Goal: Task Accomplishment & Management: Manage account settings

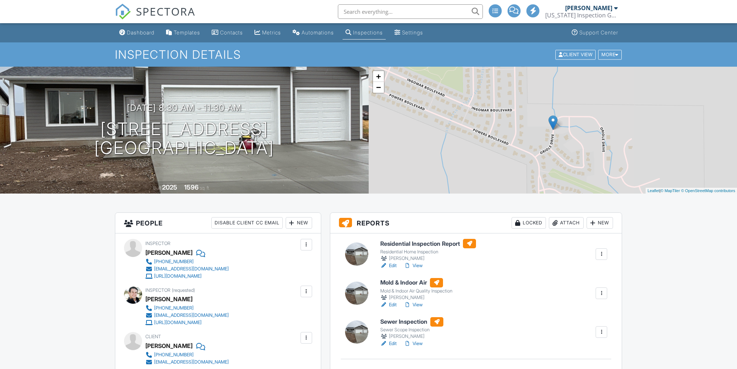
scroll to position [72, 0]
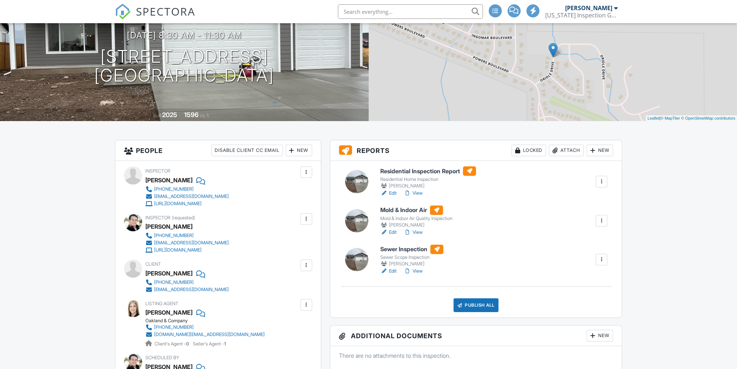
click at [420, 272] on link "View" at bounding box center [413, 270] width 19 height 7
click at [601, 257] on div at bounding box center [600, 259] width 7 height 7
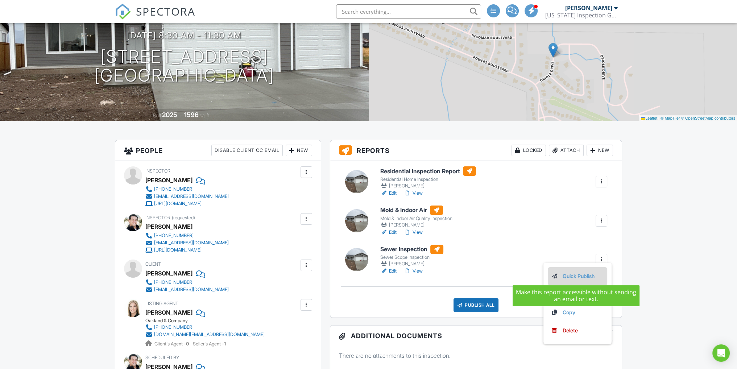
click at [574, 275] on link "Quick Publish" at bounding box center [577, 276] width 54 height 8
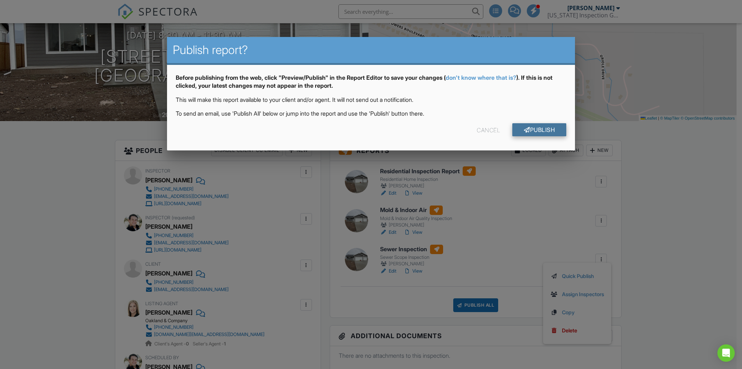
click at [546, 129] on link "Publish" at bounding box center [539, 129] width 54 height 13
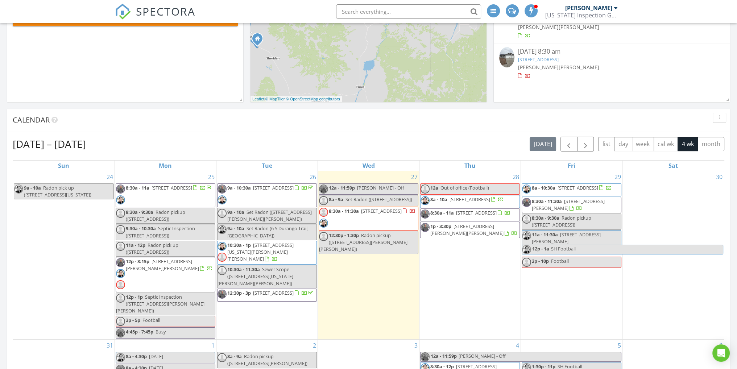
scroll to position [181, 0]
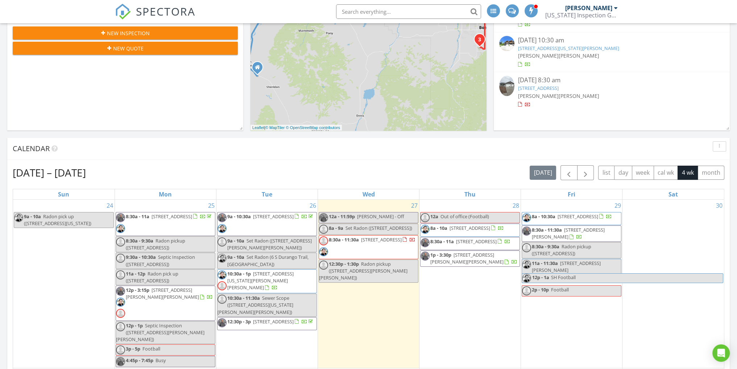
click at [177, 310] on span "12p - 3:15p 8265 Fowler Ln, Bozeman 59718" at bounding box center [165, 303] width 99 height 33
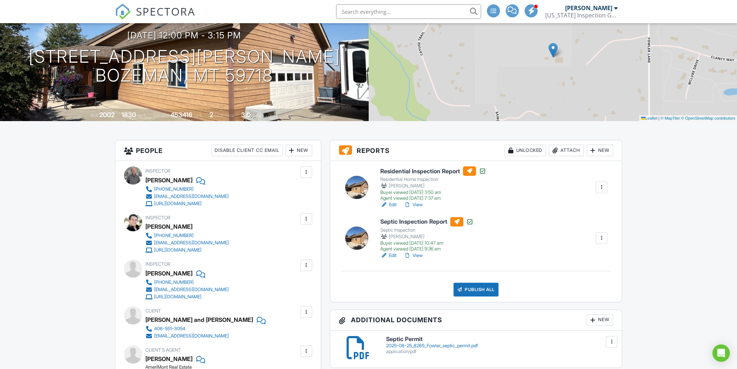
click at [416, 205] on link "View" at bounding box center [413, 204] width 19 height 7
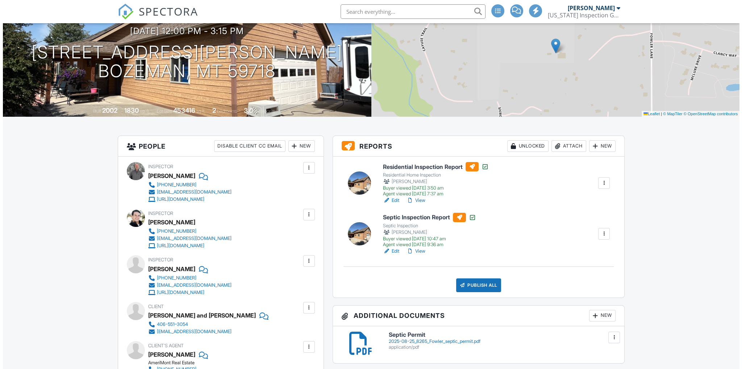
scroll to position [72, 0]
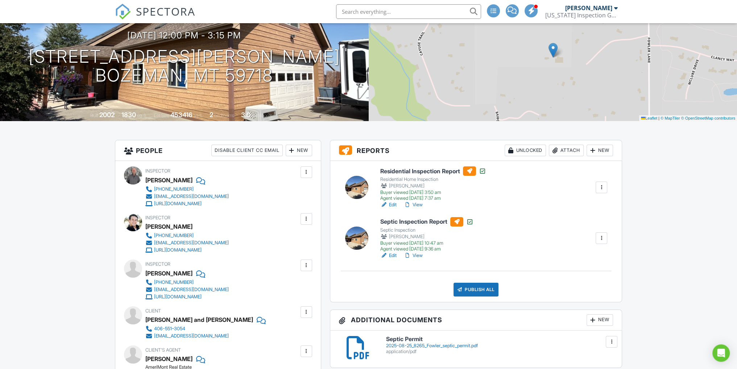
click at [566, 149] on div "Attach" at bounding box center [566, 151] width 35 height 12
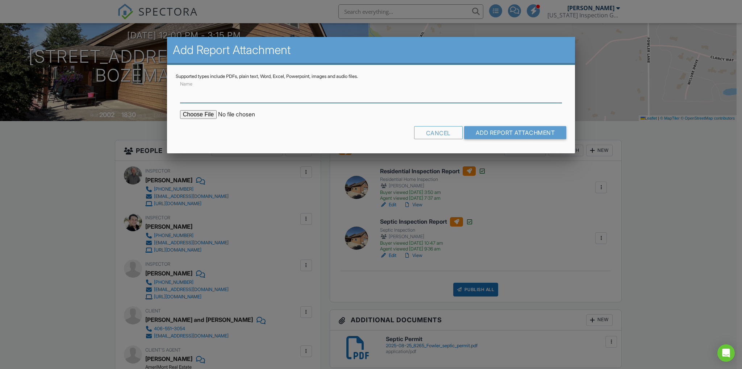
click at [209, 99] on input "Name" at bounding box center [371, 94] width 382 height 18
type input "Radon Results"
click at [187, 114] on input "file" at bounding box center [241, 114] width 123 height 9
type input "C:\fakepath\2025-08-27 Jesse Moyles 8265 Fowler Ln - RADON.pdf"
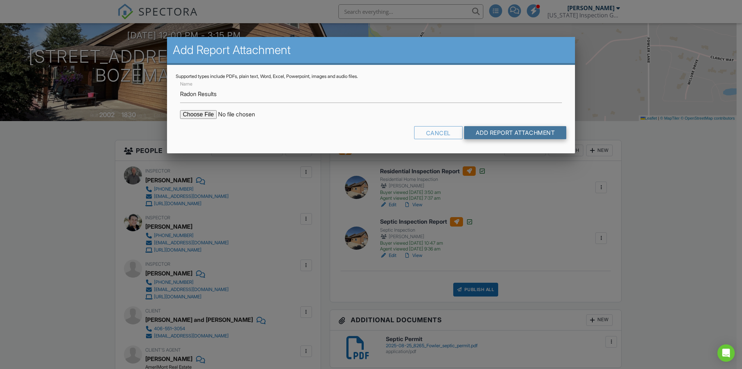
click at [518, 133] on input "Add Report Attachment" at bounding box center [515, 132] width 103 height 13
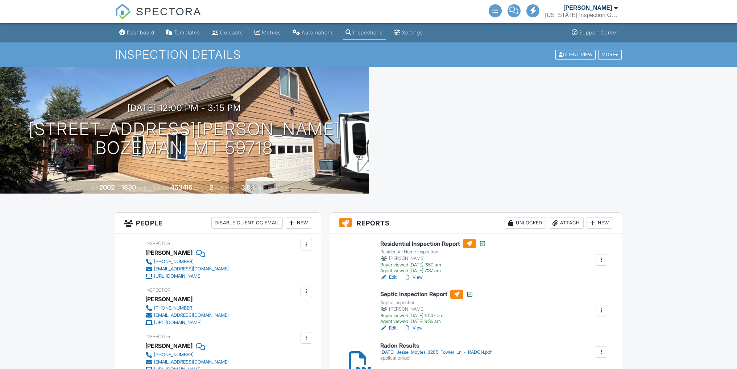
click at [404, 355] on div "application/pdf" at bounding box center [435, 358] width 111 height 6
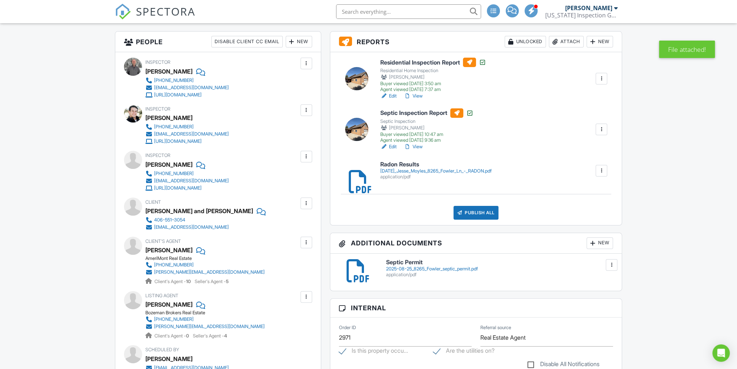
click at [480, 214] on div "Publish All" at bounding box center [475, 213] width 45 height 14
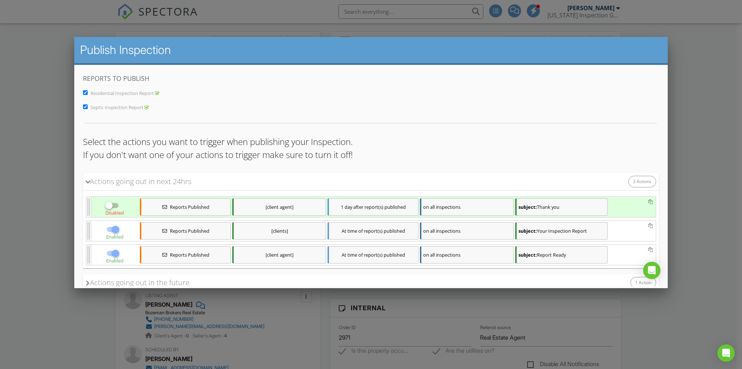
click at [558, 227] on div "subject: Your Inspection Report" at bounding box center [561, 230] width 92 height 17
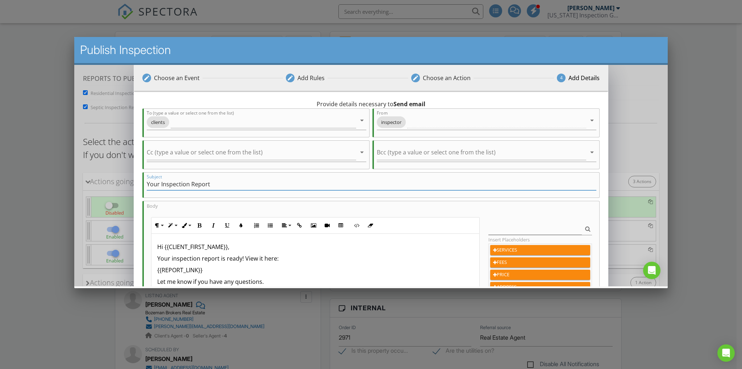
drag, startPoint x: 224, startPoint y: 179, endPoint x: 33, endPoint y: 182, distance: 190.6
click at [74, 182] on html "No data available This will be replaced by a direct link for client's and clien…" at bounding box center [370, 200] width 593 height 272
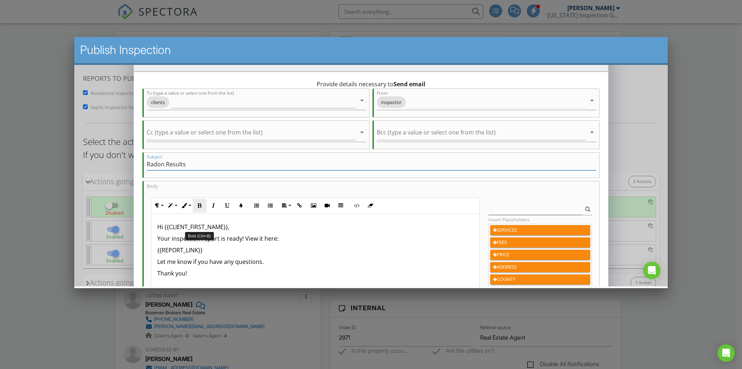
scroll to position [36, 0]
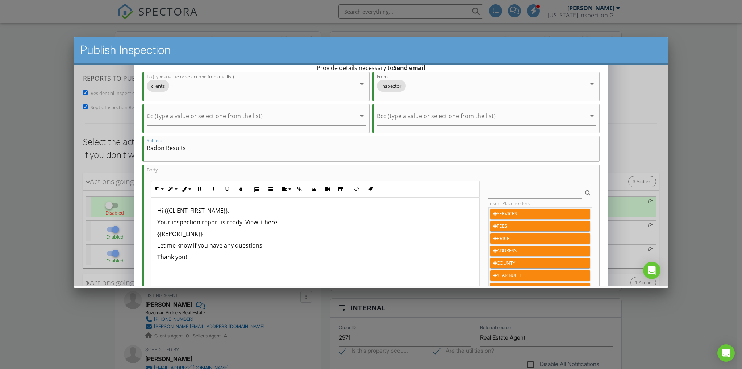
type input "Radon Results"
drag, startPoint x: 242, startPoint y: 220, endPoint x: 157, endPoint y: 222, distance: 84.5
click at [157, 222] on p "Your inspection report is ready! View it here:" at bounding box center [315, 221] width 316 height 9
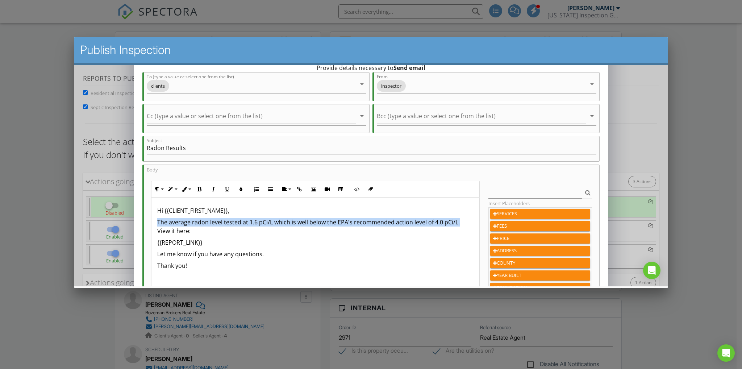
drag, startPoint x: 458, startPoint y: 221, endPoint x: 152, endPoint y: 216, distance: 305.5
click at [138, 217] on div "Provide details necessary to Send email To (type a value or select one from the…" at bounding box center [370, 219] width 475 height 330
copy p "The average radon level tested at 1.6 pCi/L which is well below the EPA's recom…"
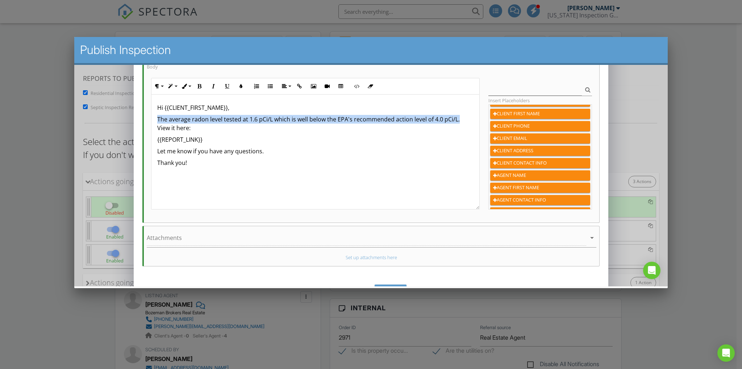
scroll to position [145, 0]
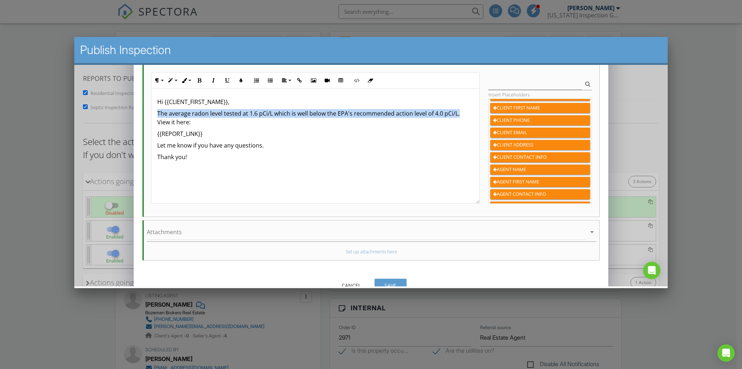
click at [396, 282] on div "Save" at bounding box center [390, 285] width 20 height 8
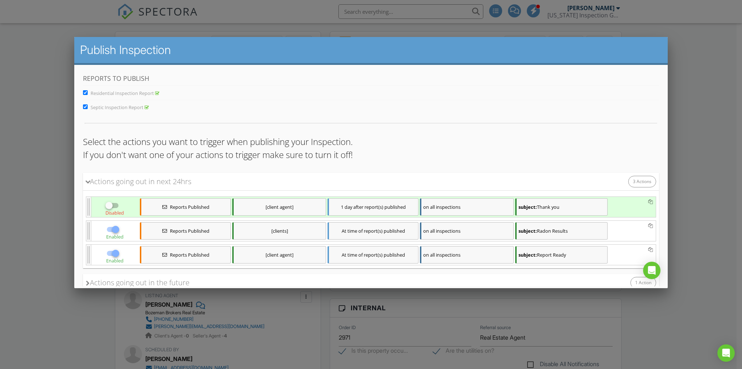
click at [560, 253] on div "subject: Report Ready" at bounding box center [561, 254] width 92 height 17
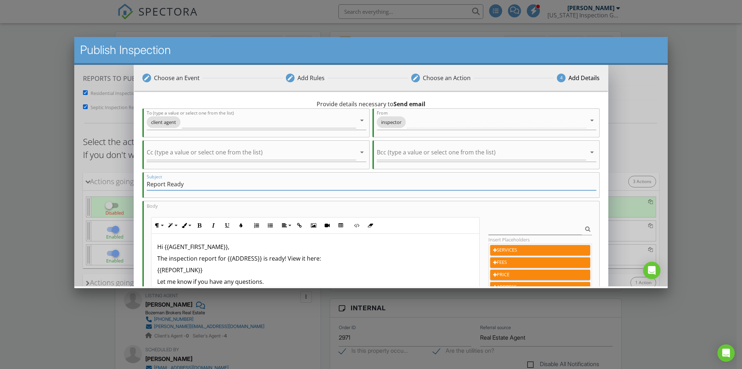
drag, startPoint x: 232, startPoint y: 182, endPoint x: 43, endPoint y: 182, distance: 188.8
click at [74, 182] on html "No data available This will be replaced by a direct link for client's and clien…" at bounding box center [370, 200] width 593 height 272
type input "Radon Results"
drag, startPoint x: 284, startPoint y: 259, endPoint x: 261, endPoint y: 257, distance: 22.5
click at [261, 257] on p "The inspection report for {{ADDRESS}} is ready! View it here:" at bounding box center [315, 258] width 316 height 9
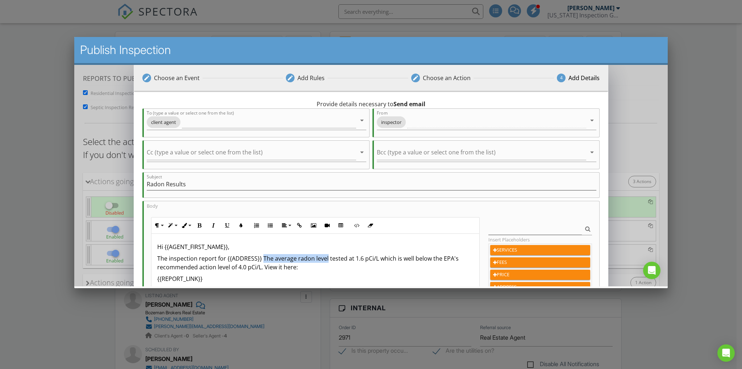
drag, startPoint x: 325, startPoint y: 257, endPoint x: 261, endPoint y: 256, distance: 64.1
click at [261, 256] on p "The inspection report for {{ADDRESS}} The average radon level tested at 1.6 pCi…" at bounding box center [315, 262] width 316 height 17
drag, startPoint x: 214, startPoint y: 258, endPoint x: 130, endPoint y: 257, distance: 83.3
click at [130, 257] on div "edit Choose an Event edit Add Rules edit Choose an Action 4 Add Details 0 hours…" at bounding box center [370, 254] width 593 height 381
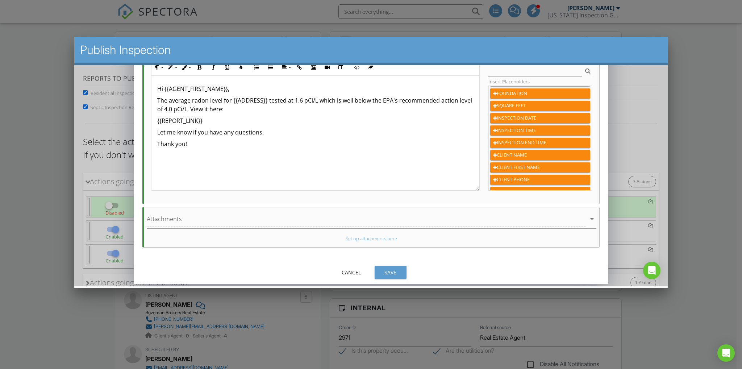
scroll to position [159, 0]
click at [383, 270] on div "Save" at bounding box center [390, 271] width 20 height 8
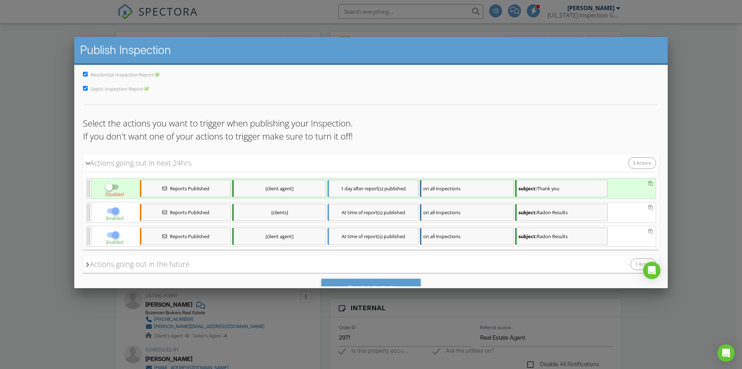
scroll to position [50, 0]
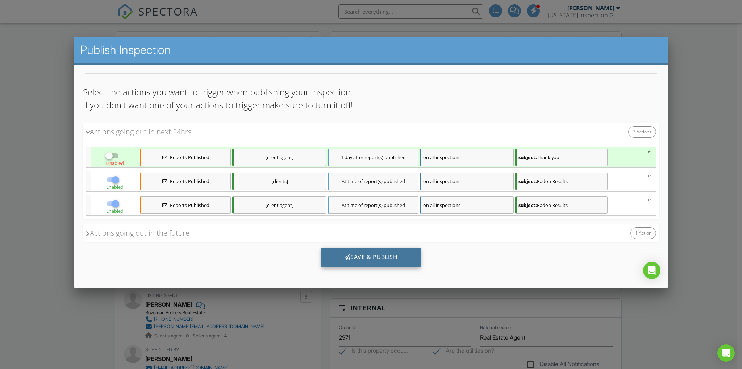
click at [371, 257] on div "Save & Publish" at bounding box center [371, 257] width 100 height 20
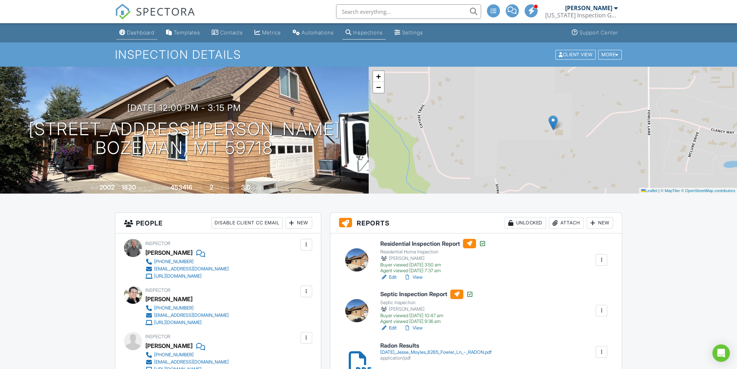
click at [148, 33] on div "Dashboard" at bounding box center [141, 32] width 28 height 6
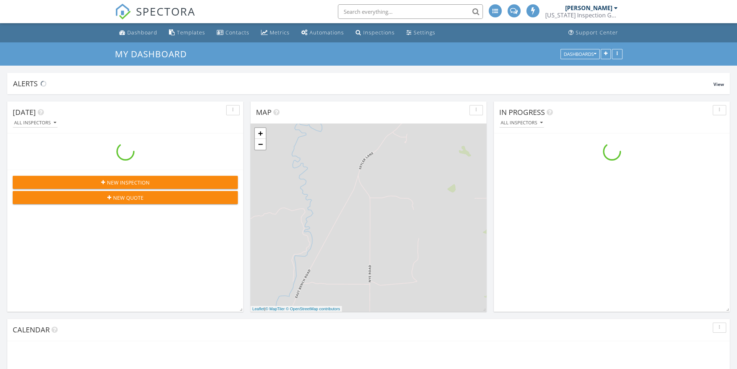
scroll to position [834, 748]
